Goal: Information Seeking & Learning: Learn about a topic

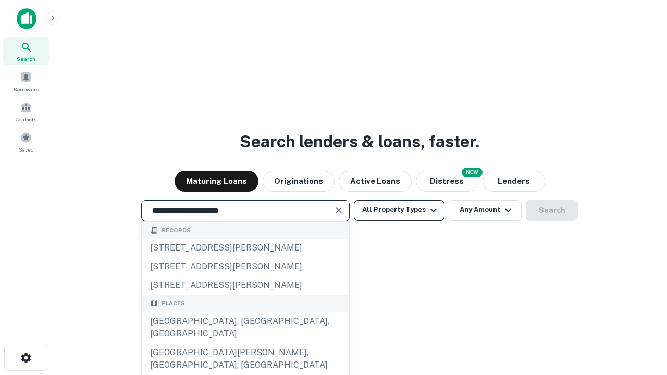
click at [245, 343] on div "[GEOGRAPHIC_DATA], [GEOGRAPHIC_DATA], [GEOGRAPHIC_DATA]" at bounding box center [245, 327] width 207 height 31
click at [399, 210] on button "All Property Types" at bounding box center [399, 210] width 91 height 21
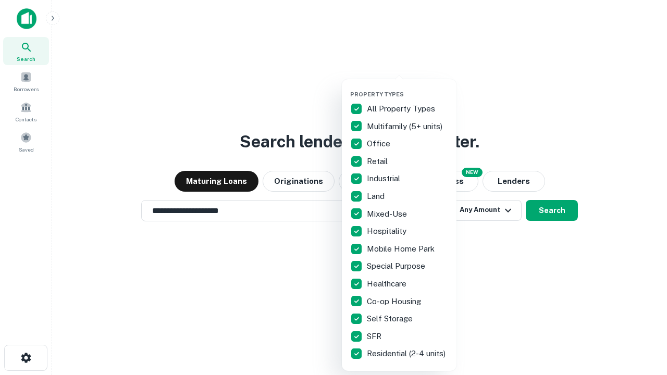
type input "**********"
click at [407, 88] on button "button" at bounding box center [407, 88] width 115 height 1
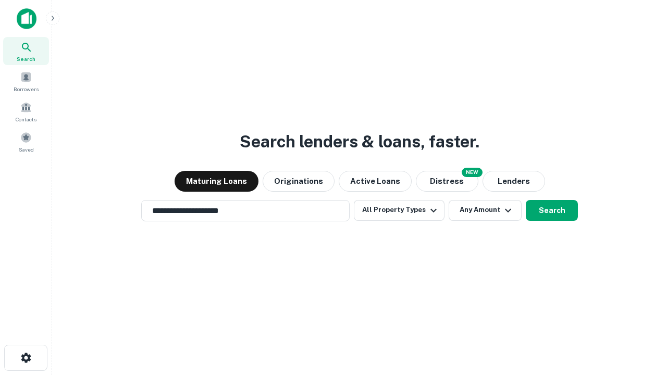
scroll to position [16, 0]
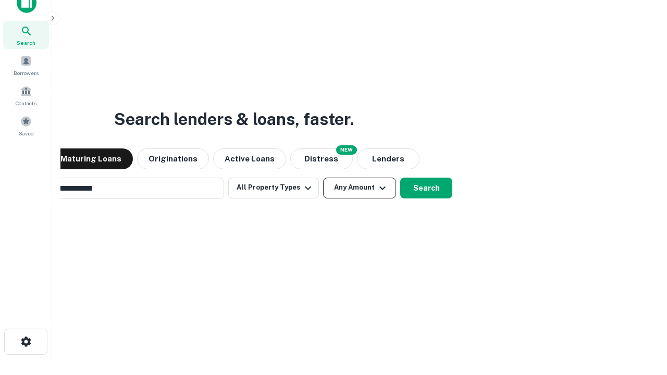
click at [323, 178] on button "Any Amount" at bounding box center [359, 188] width 73 height 21
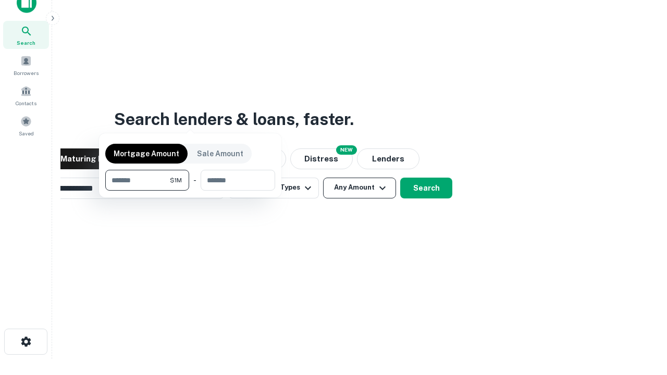
scroll to position [17, 0]
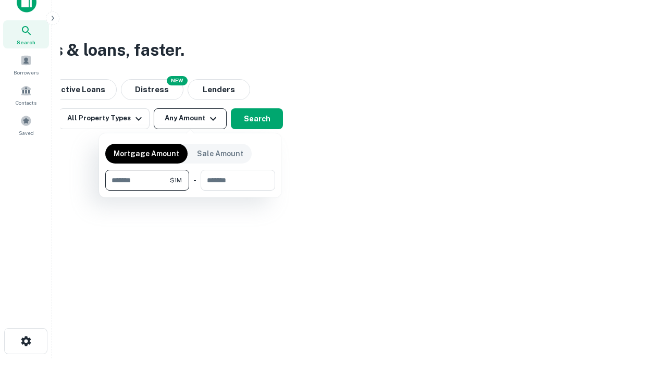
type input "*******"
click at [190, 191] on button "button" at bounding box center [190, 191] width 170 height 1
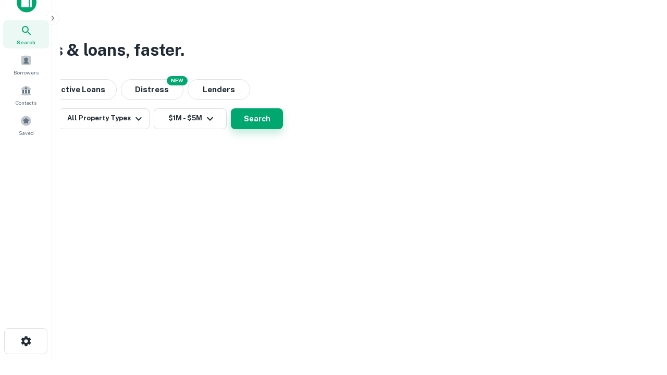
click at [283, 129] on button "Search" at bounding box center [257, 118] width 52 height 21
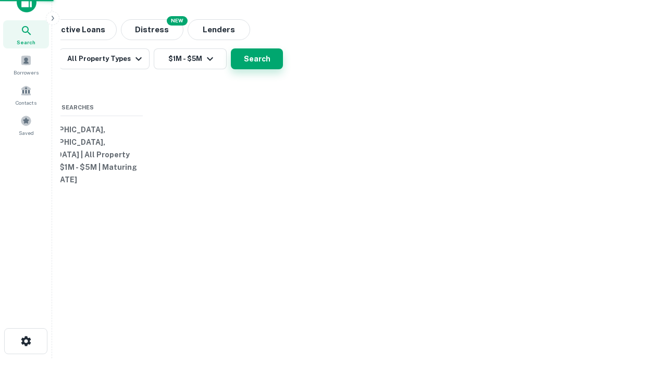
scroll to position [16, 0]
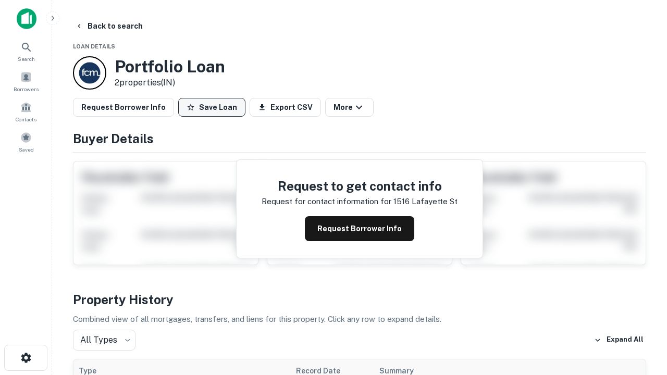
click at [212, 107] on button "Save Loan" at bounding box center [211, 107] width 67 height 19
click at [214, 107] on button "Save Loan" at bounding box center [211, 107] width 67 height 19
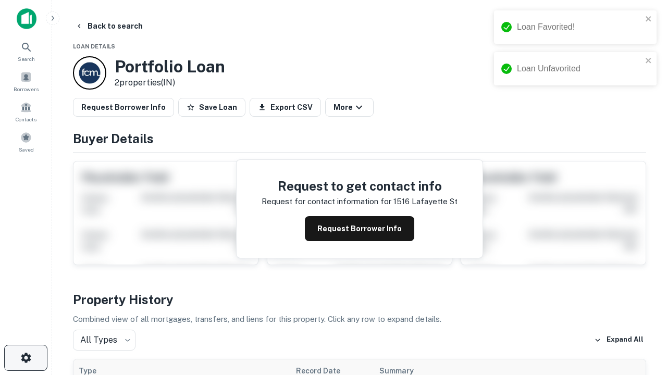
click at [26, 358] on icon "button" at bounding box center [26, 358] width 13 height 13
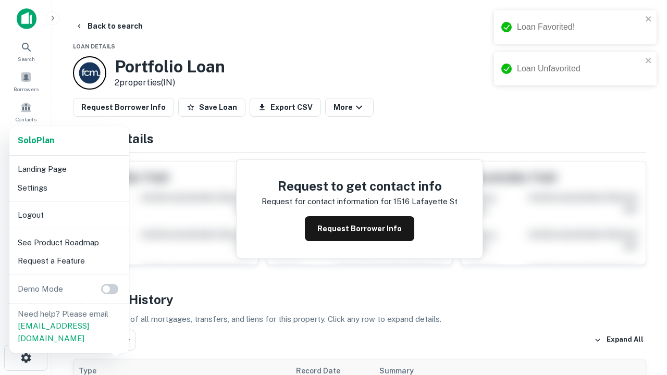
click at [69, 215] on li "Logout" at bounding box center [70, 215] width 112 height 19
